Goal: Transaction & Acquisition: Purchase product/service

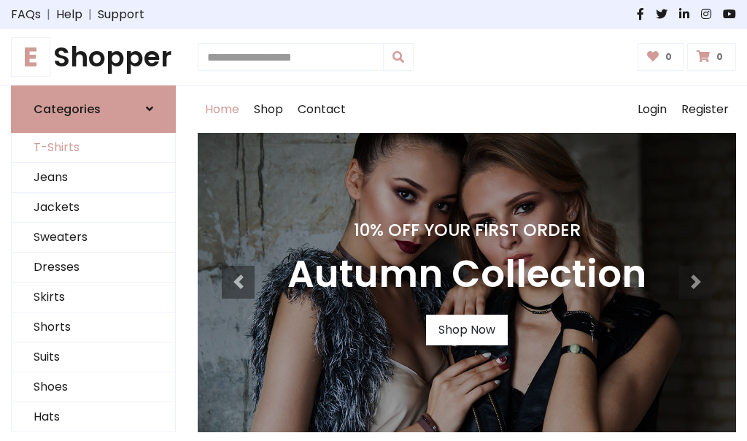
click at [93, 147] on link "T-Shirts" at bounding box center [93, 148] width 163 height 30
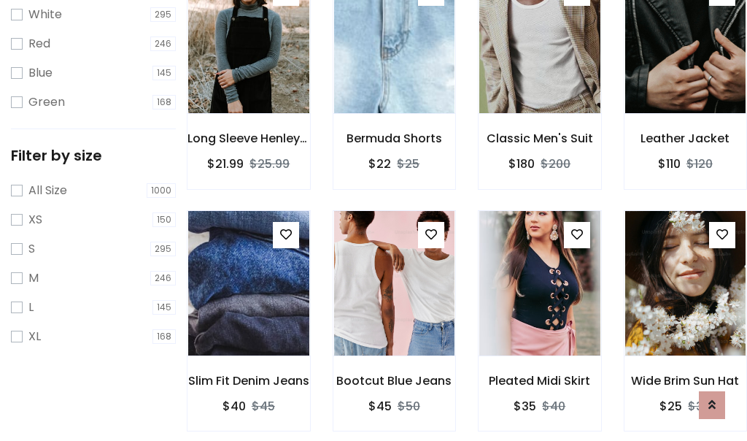
scroll to position [26, 0]
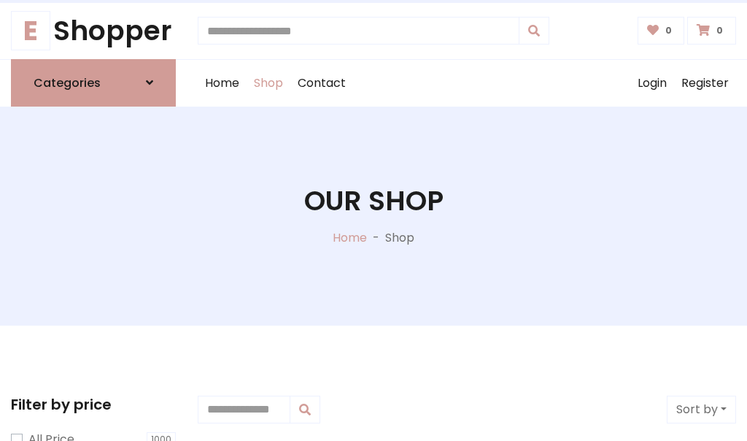
click at [374, 215] on h1 "Our Shop" at bounding box center [373, 201] width 139 height 33
click at [467, 82] on div "Home Shop Contact Log out Login Register" at bounding box center [467, 83] width 538 height 47
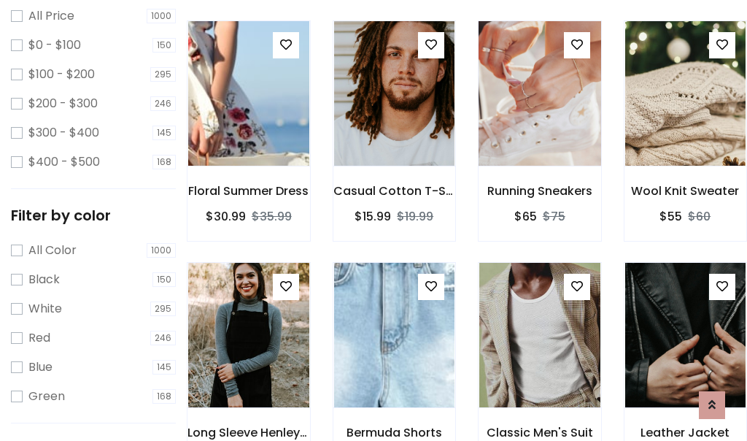
click at [539, 120] on img at bounding box center [539, 93] width 145 height 350
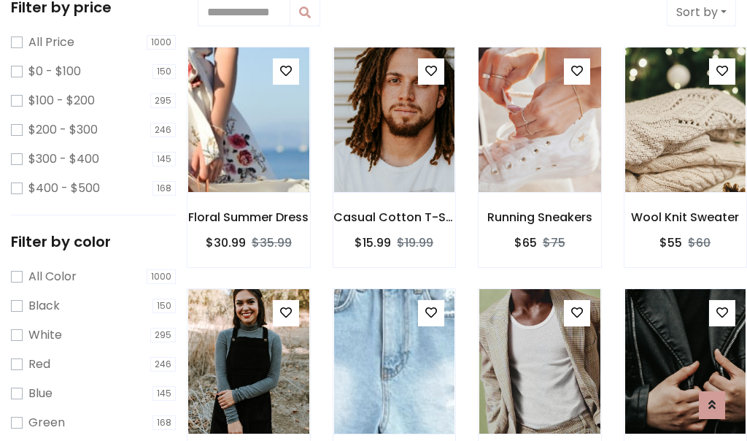
scroll to position [26, 0]
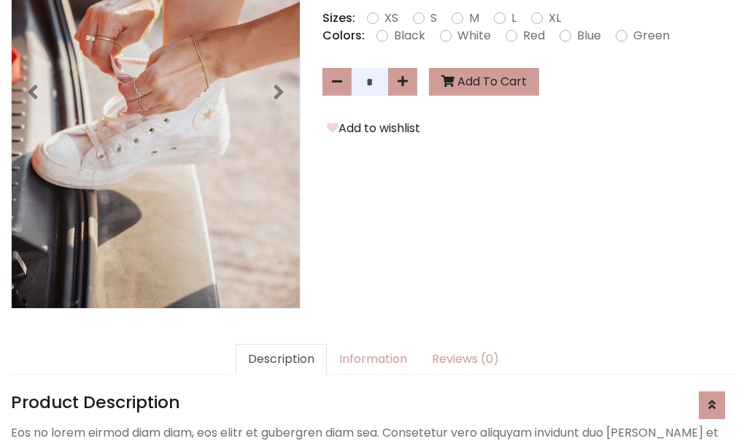
scroll to position [357, 0]
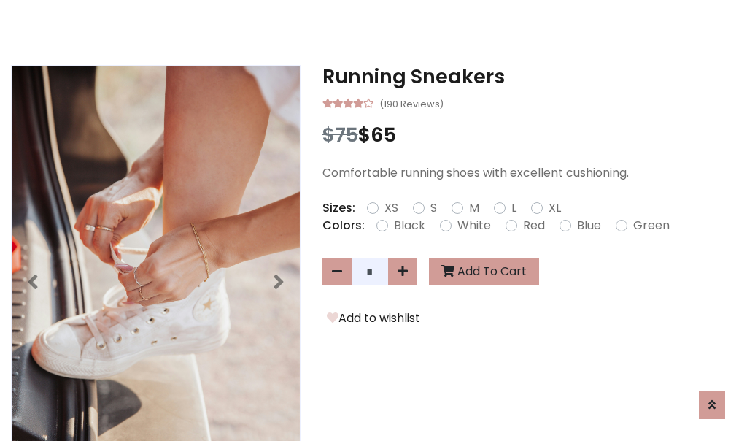
click at [529, 76] on h3 "Running Sneakers" at bounding box center [530, 76] width 414 height 23
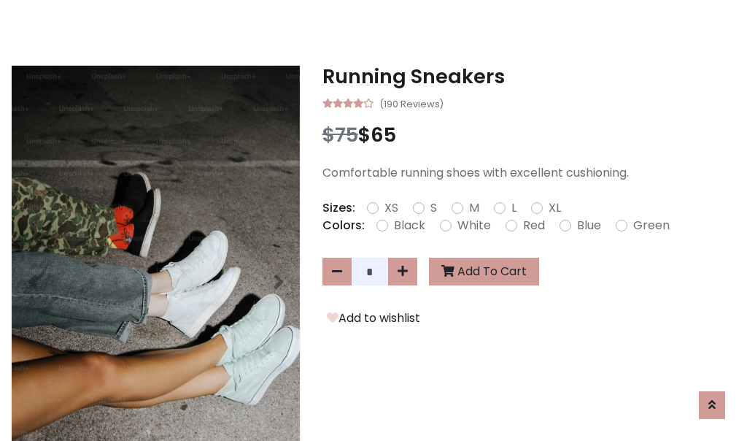
click at [529, 76] on h3 "Running Sneakers" at bounding box center [530, 76] width 414 height 23
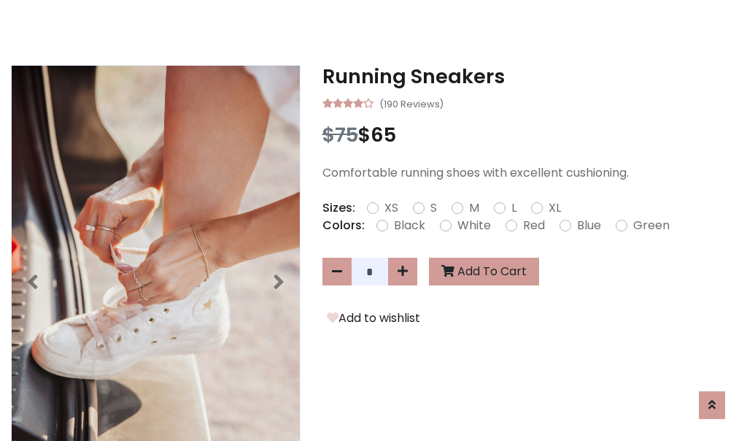
click at [529, 76] on h3 "Running Sneakers" at bounding box center [530, 76] width 414 height 23
